Goal: Find specific page/section: Find specific page/section

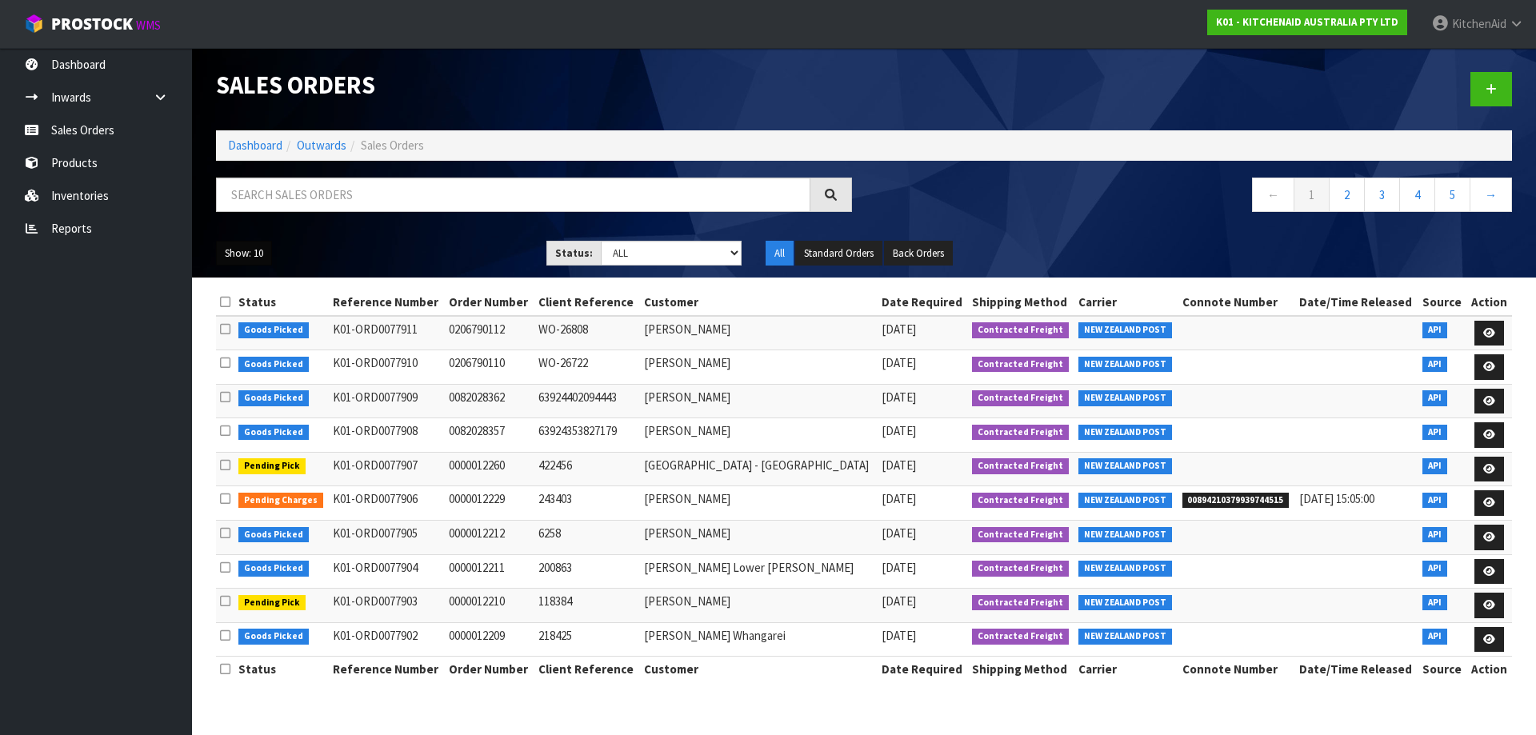
click at [255, 250] on button "Show: 10" at bounding box center [244, 254] width 56 height 26
click at [242, 340] on link "50" at bounding box center [280, 349] width 126 height 22
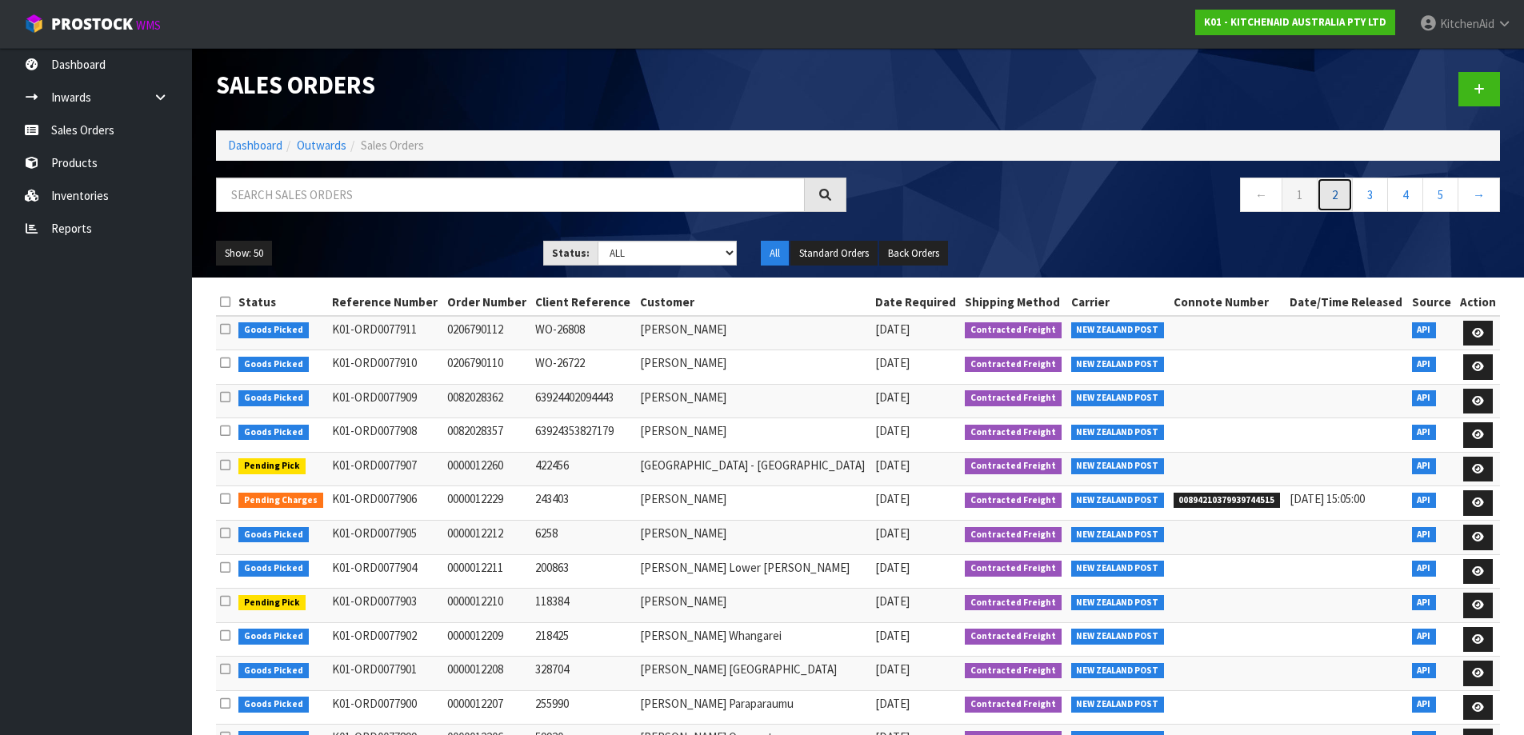
click at [1347, 196] on link "2" at bounding box center [1335, 195] width 36 height 34
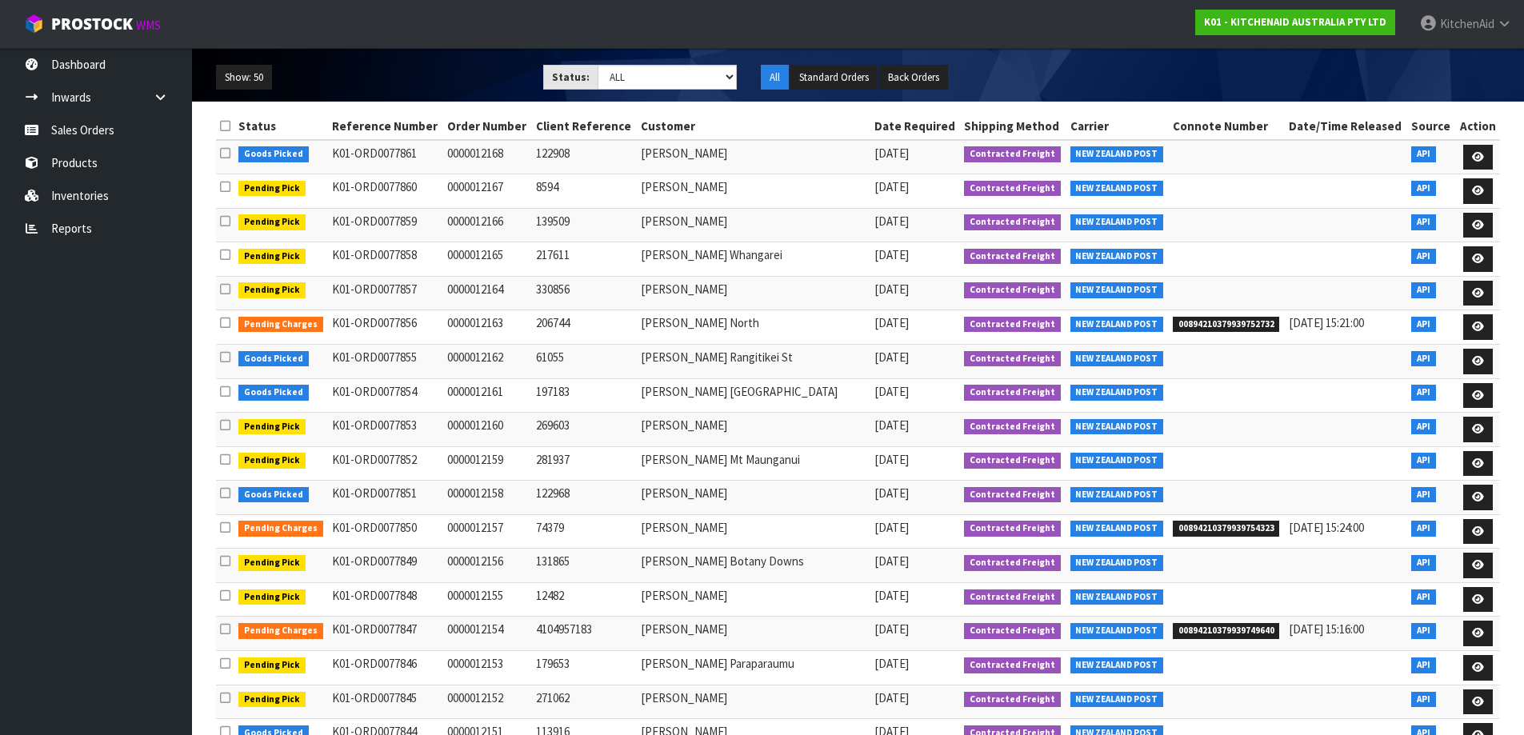
scroll to position [2, 0]
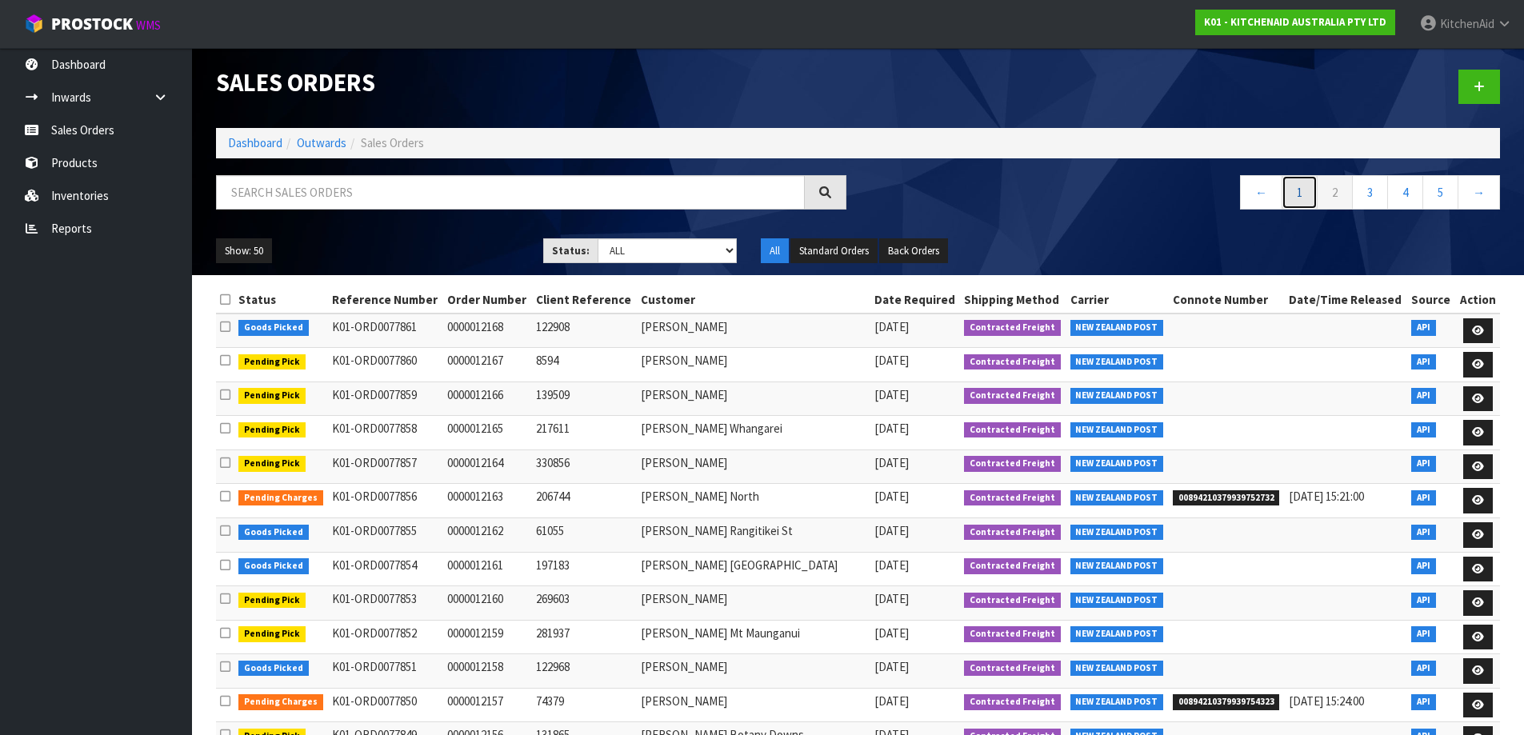
click at [1300, 196] on link "1" at bounding box center [1299, 192] width 36 height 34
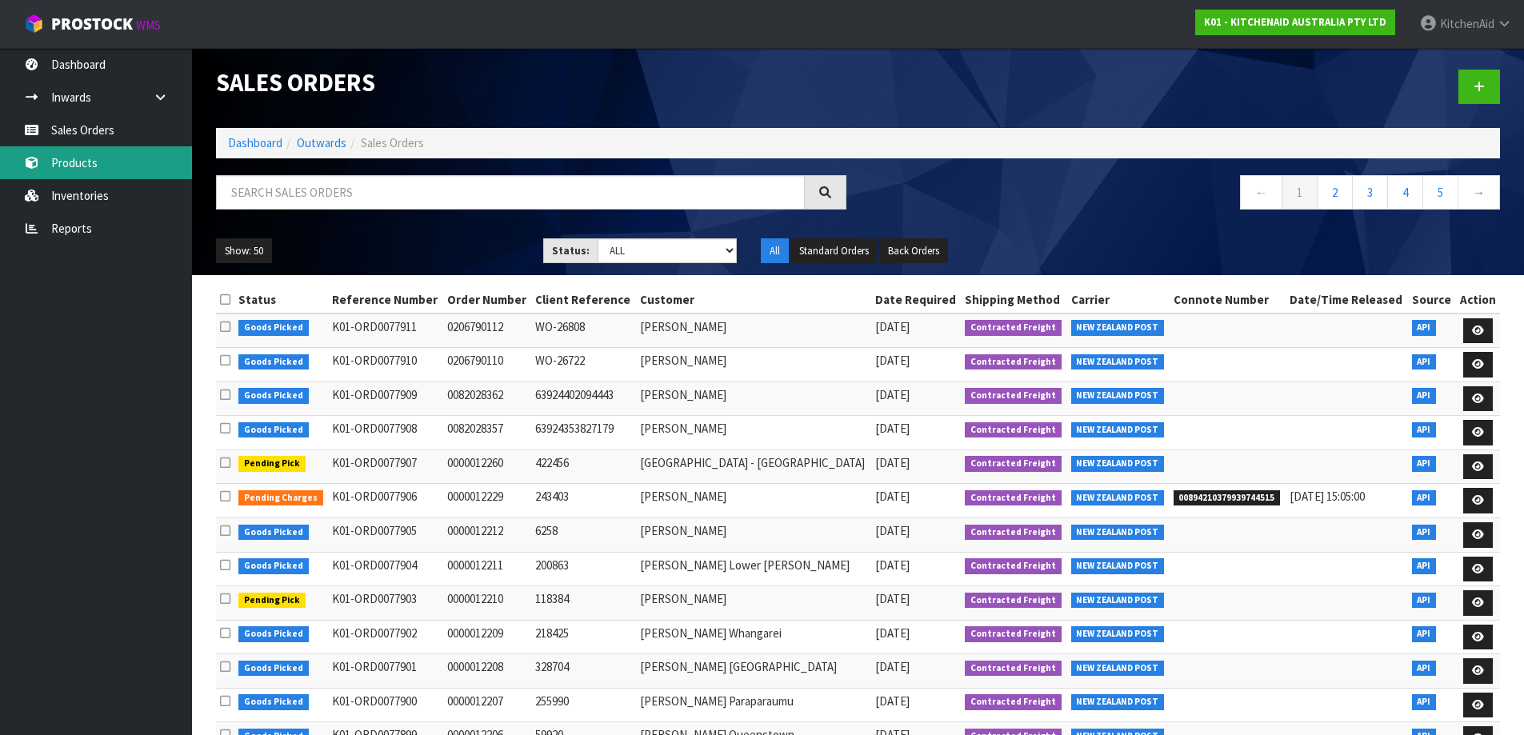
click at [136, 158] on link "Products" at bounding box center [96, 162] width 192 height 33
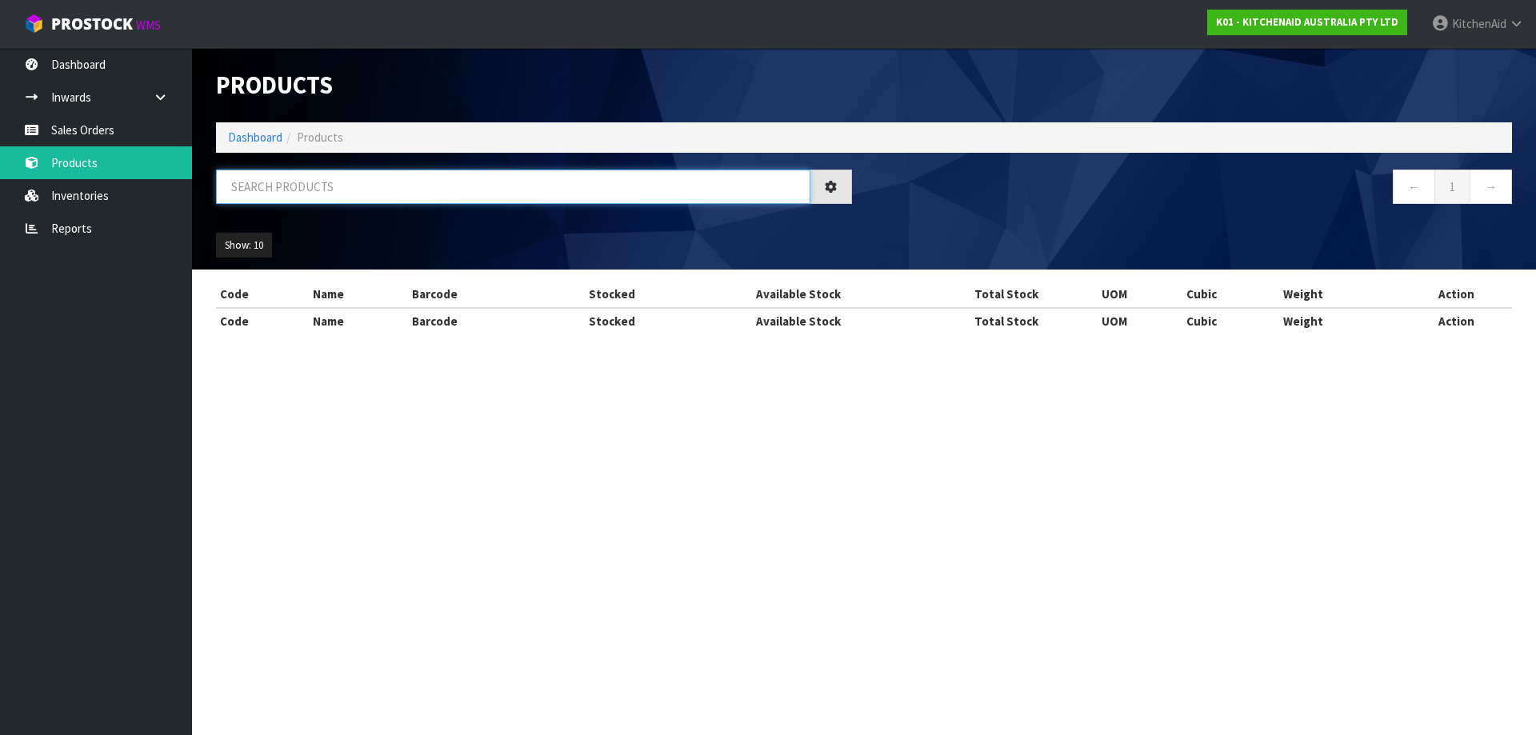
click at [465, 177] on input "text" at bounding box center [513, 187] width 594 height 34
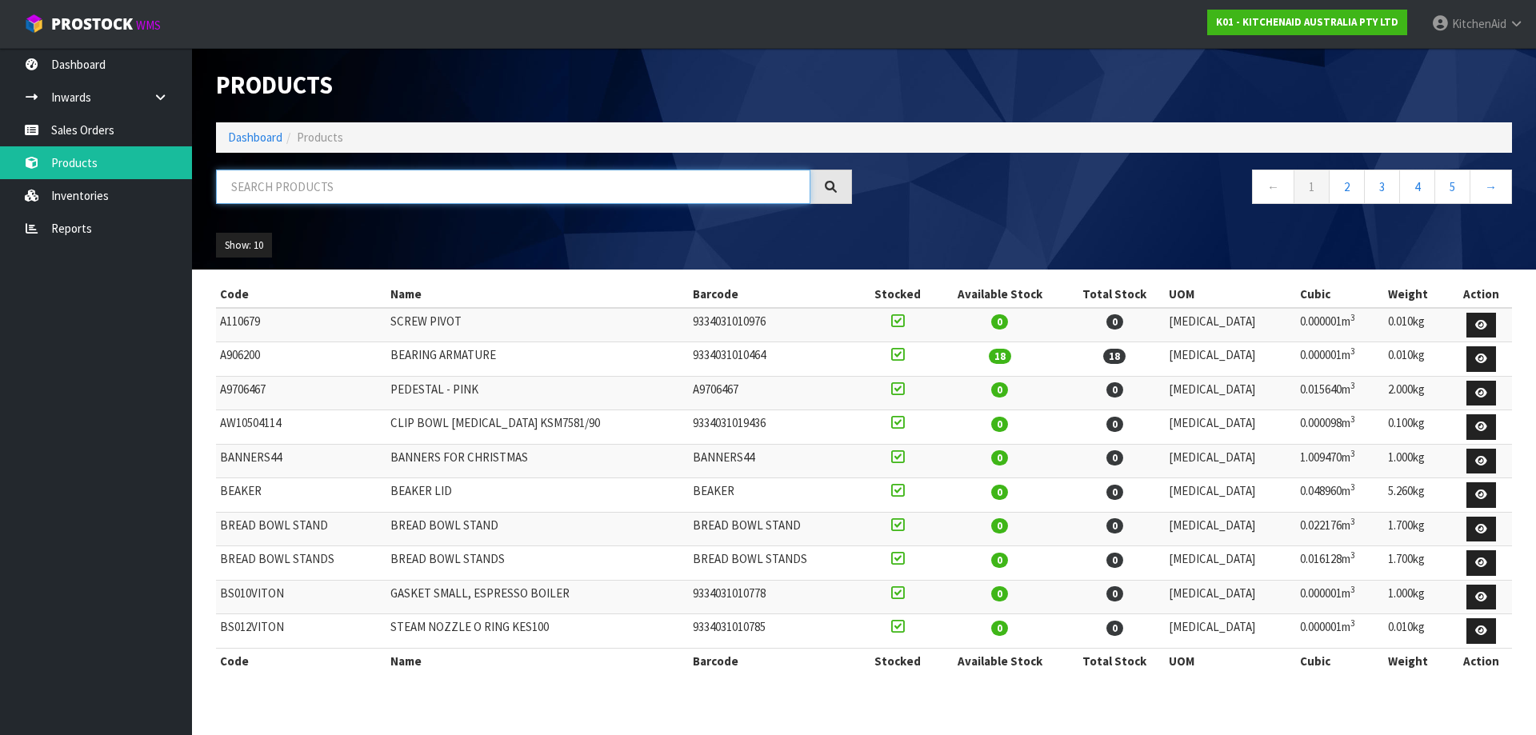
paste input "5KMT2109APL"
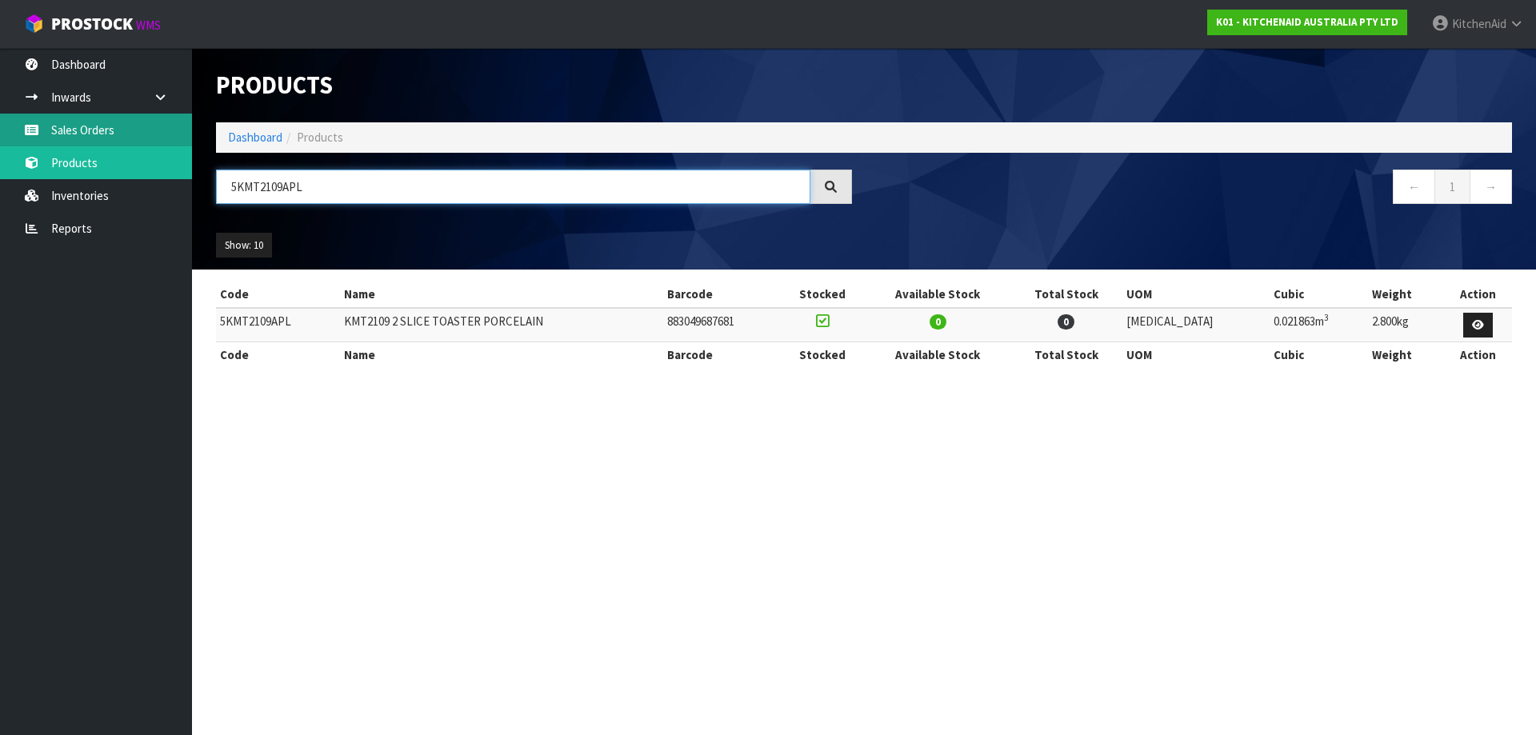
type input "5KMT2109APL"
click at [106, 133] on link "Sales Orders" at bounding box center [96, 130] width 192 height 33
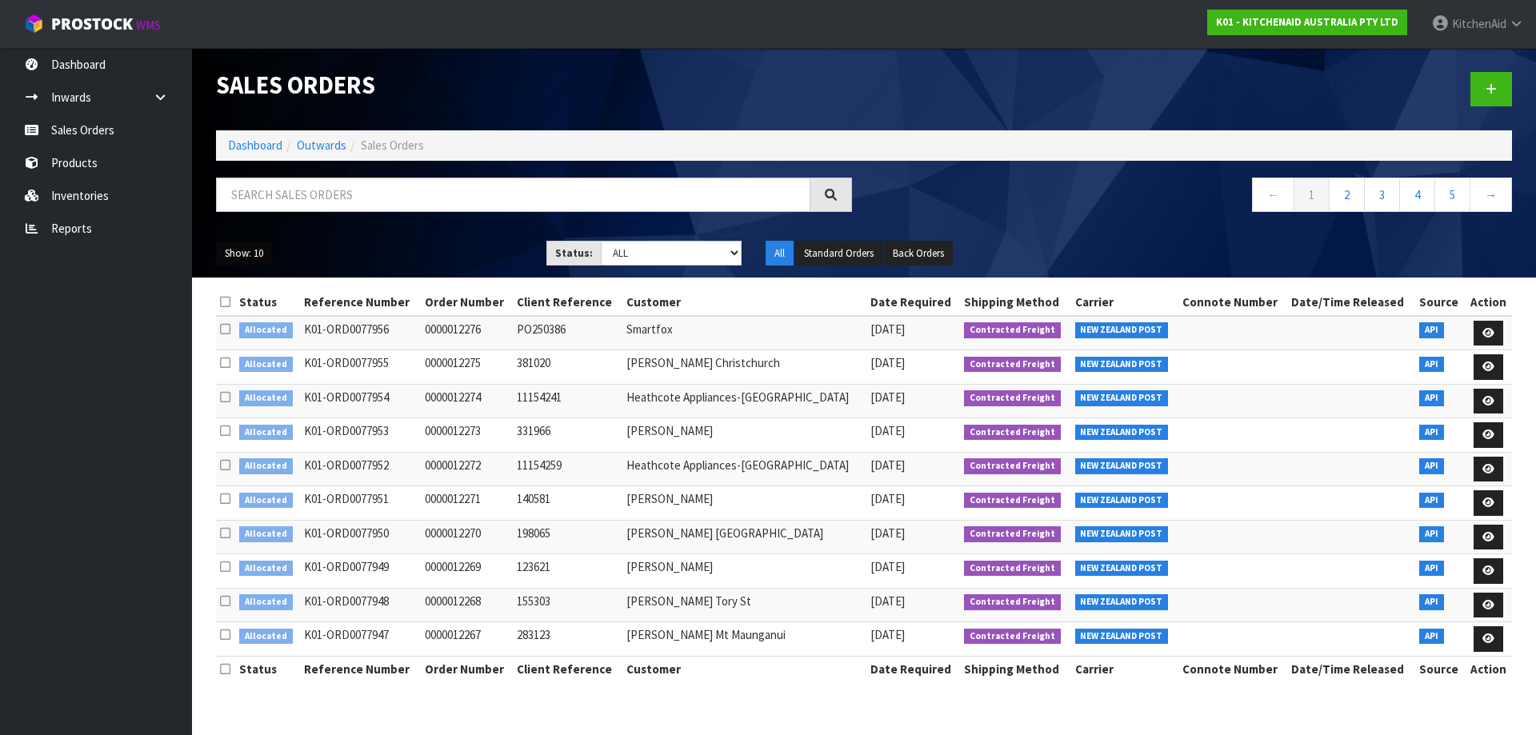
click at [250, 253] on button "Show: 10" at bounding box center [244, 254] width 56 height 26
click at [250, 351] on link "50" at bounding box center [280, 349] width 126 height 22
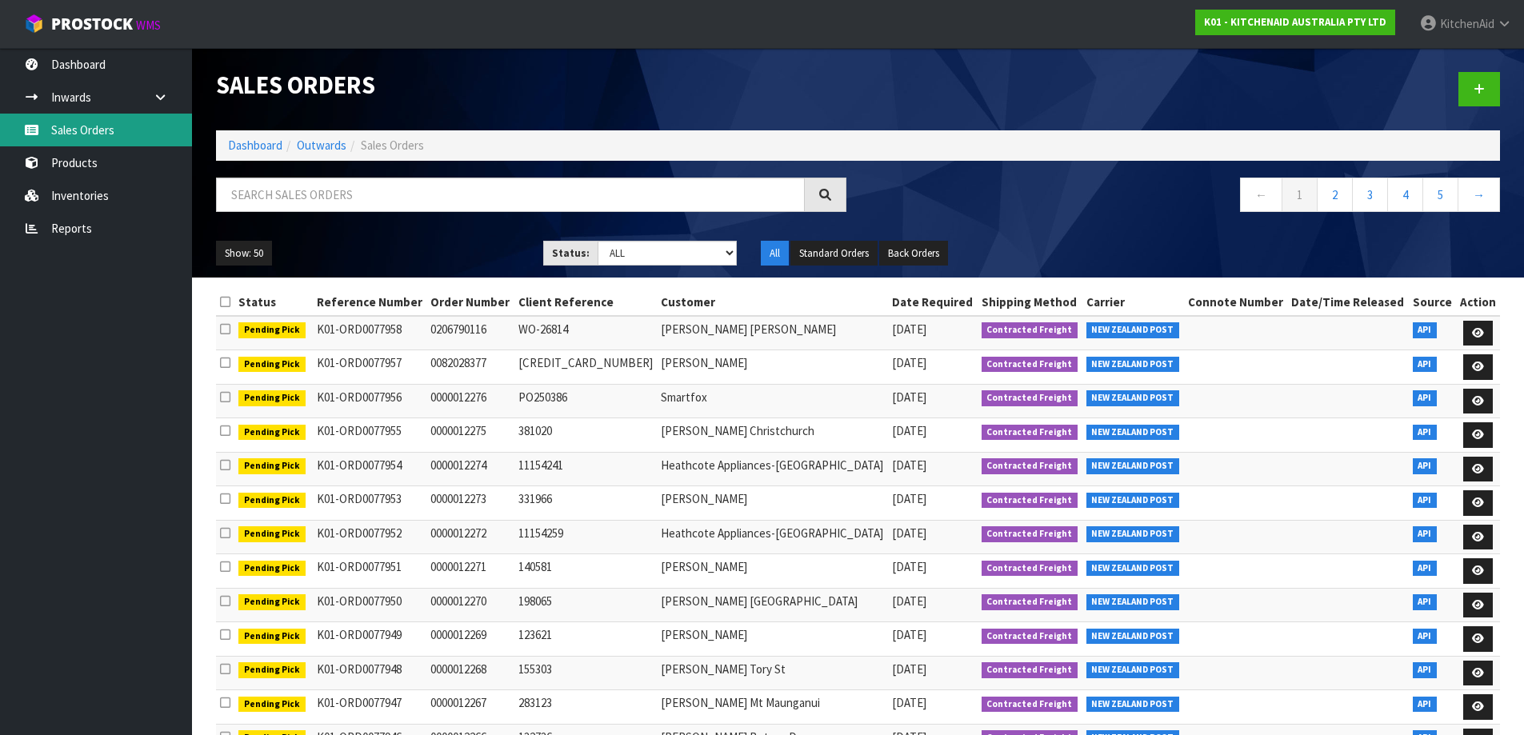
click at [91, 134] on link "Sales Orders" at bounding box center [96, 130] width 192 height 33
